Goal: Information Seeking & Learning: Compare options

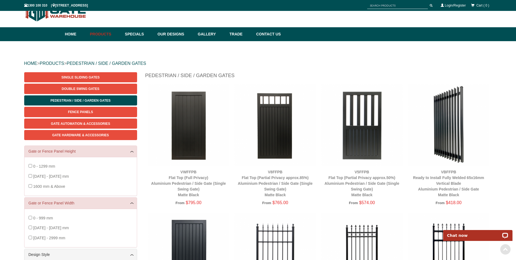
scroll to position [14, 0]
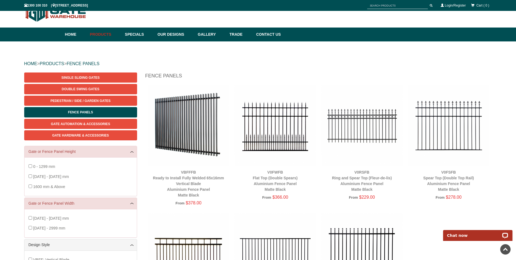
scroll to position [14, 0]
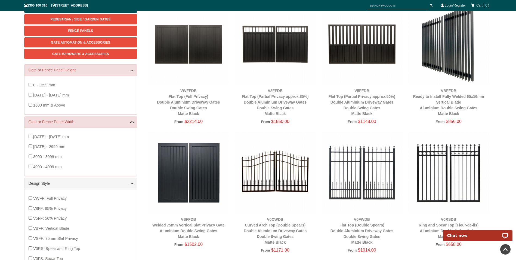
scroll to position [122, 0]
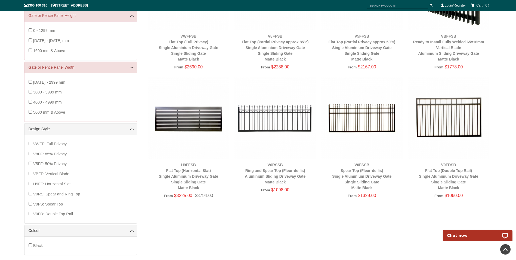
scroll to position [177, 0]
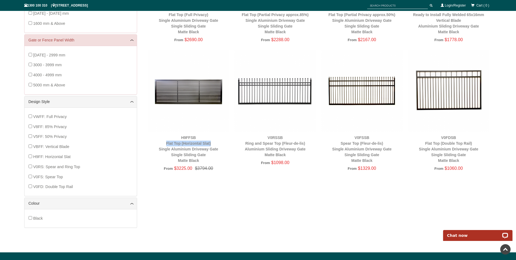
drag, startPoint x: 214, startPoint y: 143, endPoint x: 161, endPoint y: 144, distance: 53.1
click at [161, 144] on div "H9FFSB Flat Top (Horizontal Slat) Single Aluminium Driveway Gate Single Sliding…" at bounding box center [188, 149] width 81 height 29
copy link "Flat Top (Horizontal Slat)"
click at [298, 218] on div "Single Sliding Gates Double Swing Gates Pedestrian / Side / Garden Gates Fence …" at bounding box center [258, 73] width 468 height 329
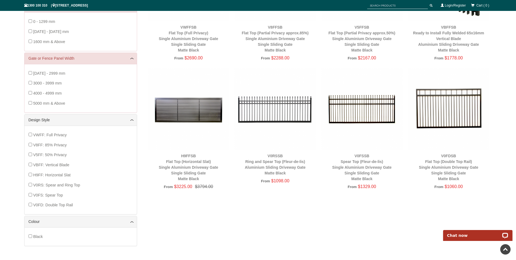
scroll to position [150, 0]
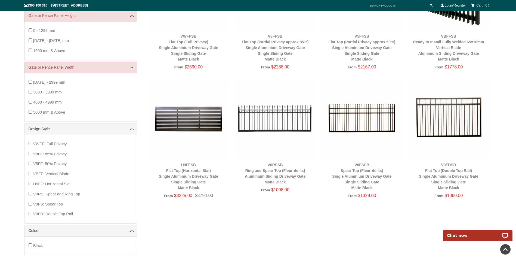
click at [280, 125] on img at bounding box center [275, 117] width 81 height 81
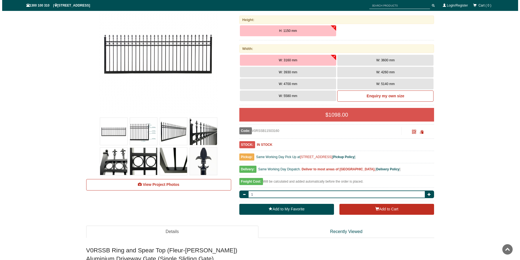
scroll to position [95, 0]
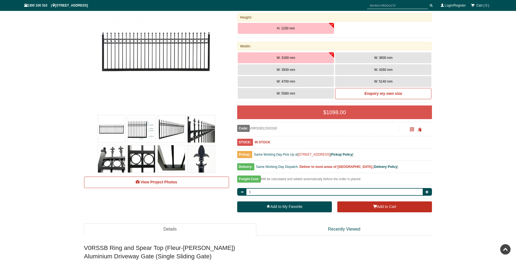
click at [209, 134] on img at bounding box center [201, 128] width 27 height 27
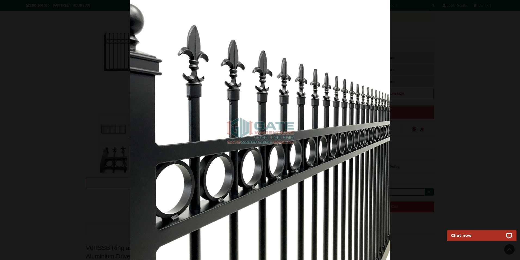
scroll to position [0, 0]
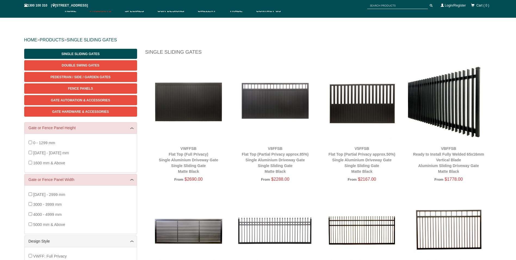
scroll to position [68, 0]
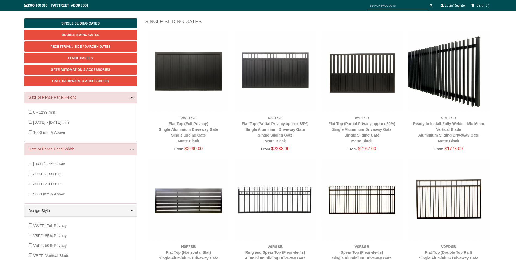
click at [217, 74] on img at bounding box center [188, 70] width 81 height 81
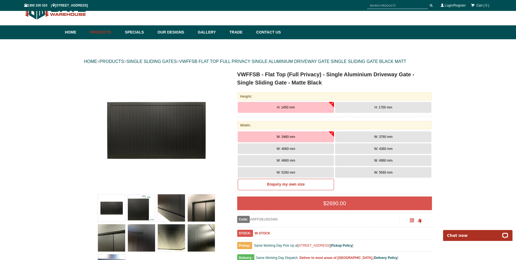
click at [204, 241] on img at bounding box center [201, 237] width 27 height 27
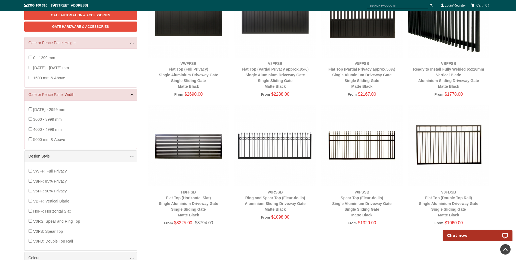
click at [211, 156] on img at bounding box center [188, 145] width 81 height 81
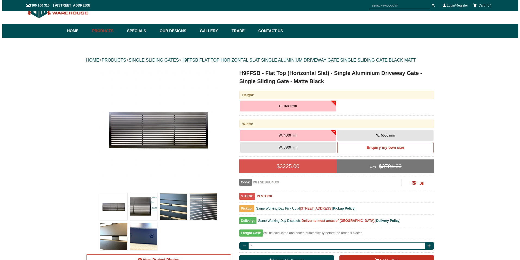
scroll to position [68, 0]
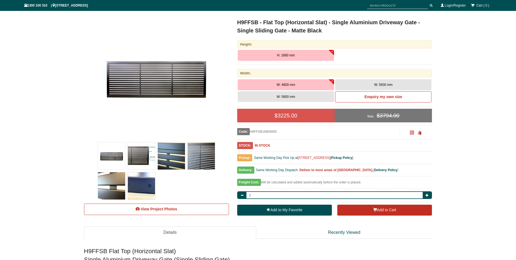
click at [179, 156] on img at bounding box center [171, 155] width 27 height 27
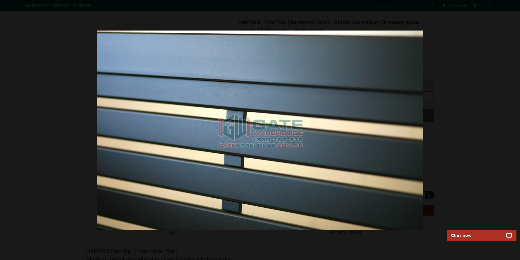
scroll to position [0, 0]
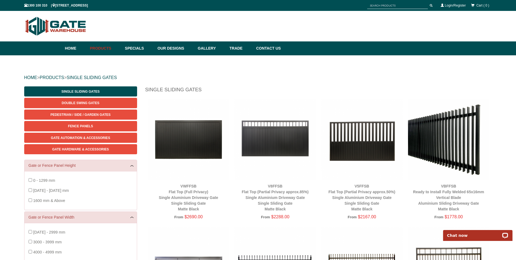
scroll to position [54, 0]
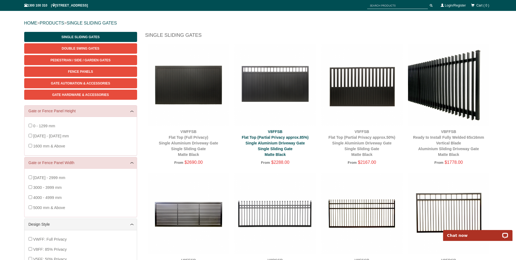
click at [280, 137] on link "V8FFSB Flat Top (Partial Privacy approx.85%) Single Aluminium Driveway Gate Sin…" at bounding box center [275, 142] width 67 height 27
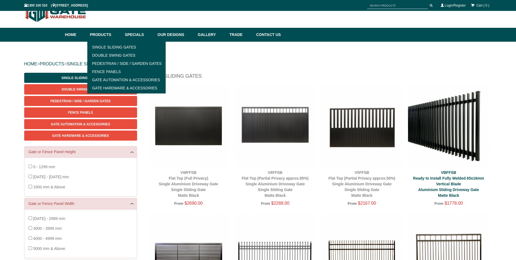
scroll to position [54, 0]
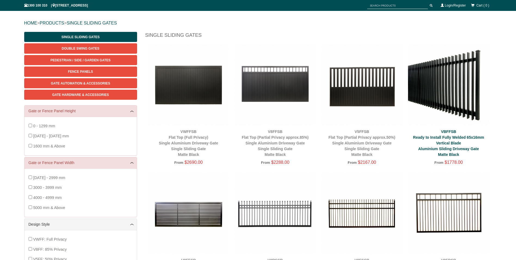
click at [454, 139] on link "VBFFSB Ready to Install Fully Welded 65x16mm Vertical Blade Aluminium Sliding D…" at bounding box center [448, 142] width 71 height 27
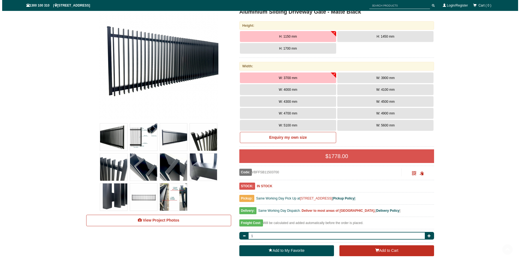
scroll to position [95, 0]
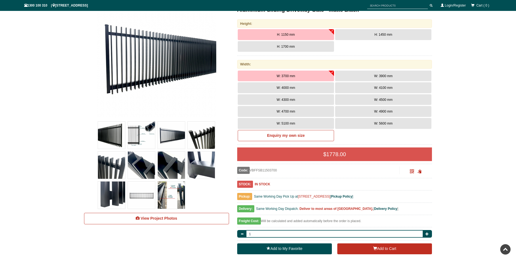
click at [204, 139] on img at bounding box center [201, 134] width 27 height 27
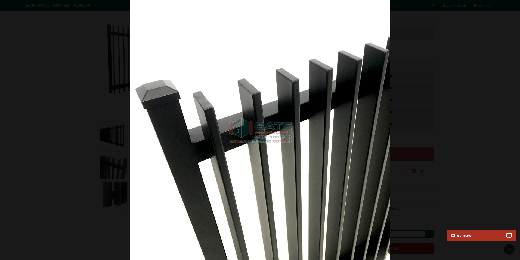
scroll to position [0, 0]
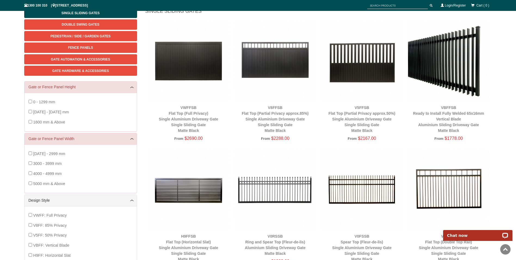
scroll to position [54, 0]
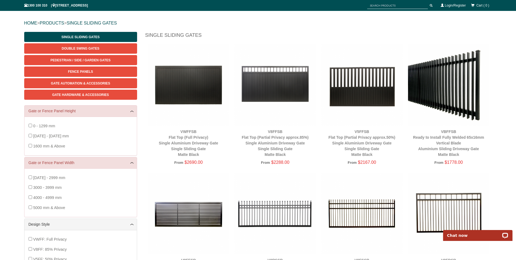
click at [13, 22] on div "HOME > PRODUCTS > SINGLE SLIDING GATES Single Sliding Gates Double Swing Gates …" at bounding box center [258, 188] width 516 height 374
click at [29, 22] on link "HOME" at bounding box center [30, 23] width 13 height 5
